Goal: Information Seeking & Learning: Learn about a topic

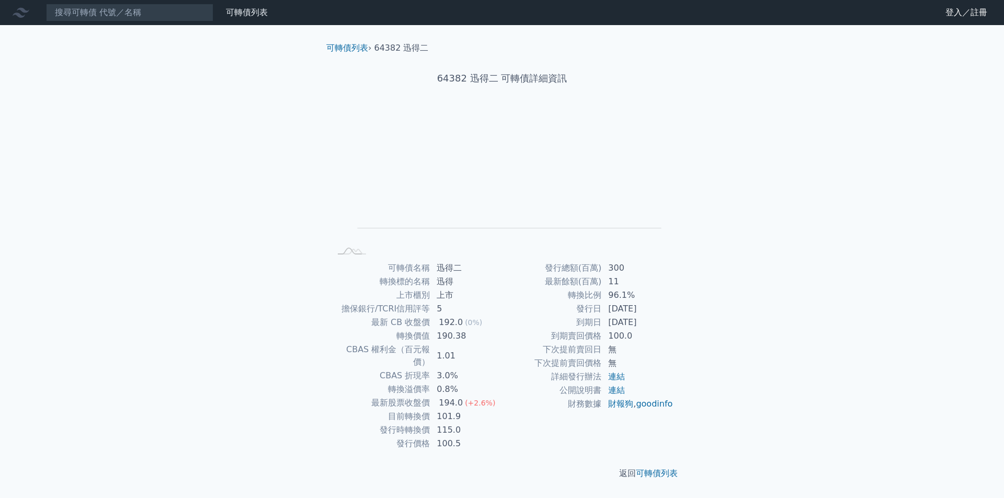
click at [444, 324] on div "192.0" at bounding box center [451, 322] width 28 height 13
drag, startPoint x: 435, startPoint y: 325, endPoint x: 513, endPoint y: 330, distance: 77.6
click at [513, 330] on div "可轉債名稱 迅得二 轉換標的名稱 迅得 上市櫃別 上市 擔保銀行/TCRI信用評等 5 最新 CB 收盤價 192.0 (0%) 轉換價值 190.38 CB…" at bounding box center [502, 356] width 368 height 189
click at [518, 348] on td "下次提前賣回日" at bounding box center [552, 350] width 100 height 14
drag, startPoint x: 454, startPoint y: 339, endPoint x: 478, endPoint y: 339, distance: 24.1
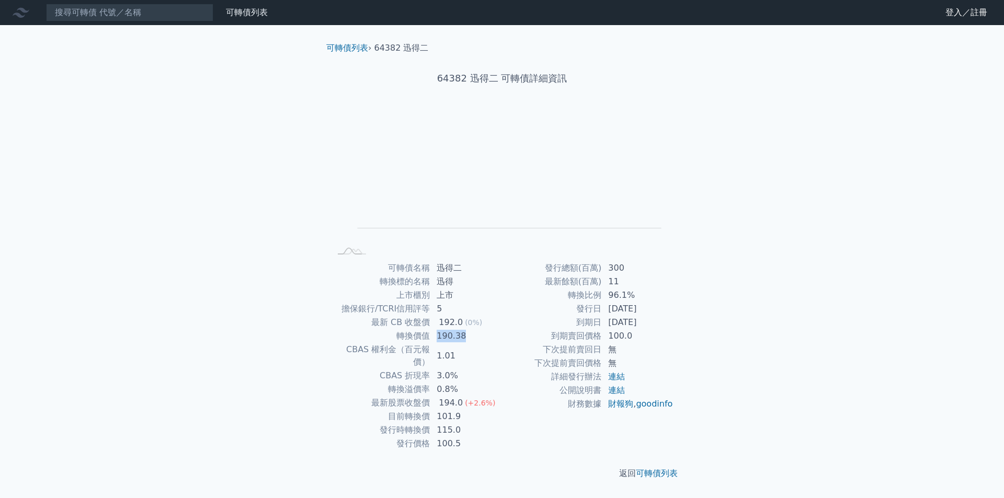
click at [478, 339] on tr "轉換價值 190.38" at bounding box center [417, 336] width 172 height 14
click at [496, 349] on td "1.01" at bounding box center [466, 356] width 72 height 26
drag, startPoint x: 576, startPoint y: 319, endPoint x: 658, endPoint y: 320, distance: 82.6
click at [658, 320] on tr "到期日 [DATE]" at bounding box center [588, 323] width 172 height 14
click at [658, 342] on td "100.0" at bounding box center [638, 336] width 72 height 14
